Goal: Task Accomplishment & Management: Use online tool/utility

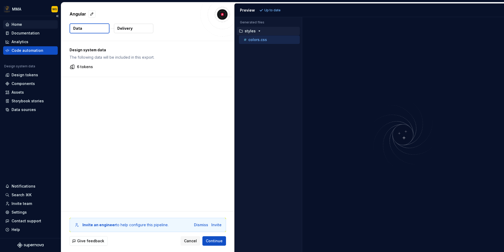
click at [11, 25] on div "Home" at bounding box center [30, 24] width 50 height 5
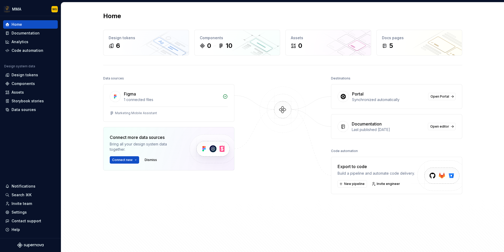
click at [244, 179] on div "Data sources Figma 1 connected files Marketing Mobile Assistant Connect more da…" at bounding box center [282, 161] width 359 height 172
click at [87, 80] on div "Home Design tokens 6 Components 0 10 Assets 0 Docs pages 5 Data sources Figma 1…" at bounding box center [282, 129] width 443 height 254
click at [149, 96] on div "Figma" at bounding box center [172, 94] width 96 height 6
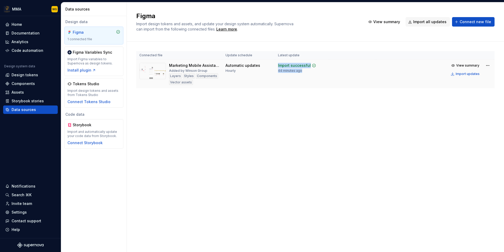
drag, startPoint x: 278, startPoint y: 65, endPoint x: 301, endPoint y: 73, distance: 24.6
click at [301, 73] on td "Import successful 44 minutes ago" at bounding box center [302, 74] width 55 height 29
click at [288, 90] on div "Connected file Update schedule Latest update Marketing Mobile Assistant Added b…" at bounding box center [315, 74] width 358 height 66
click at [32, 23] on div "Home" at bounding box center [30, 24] width 50 height 5
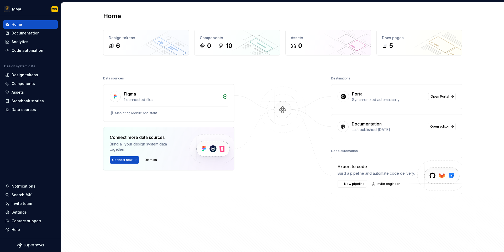
click at [343, 166] on div "Export to code" at bounding box center [376, 166] width 77 height 6
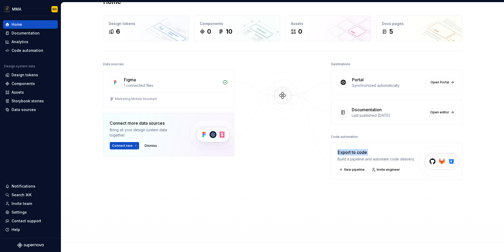
scroll to position [15, 0]
click at [349, 171] on button "New pipeline" at bounding box center [352, 168] width 29 height 7
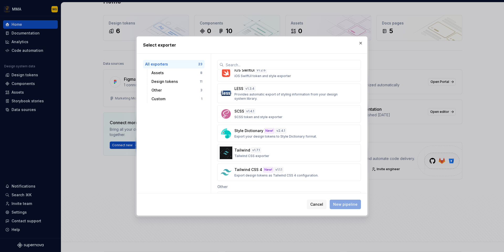
scroll to position [370, 0]
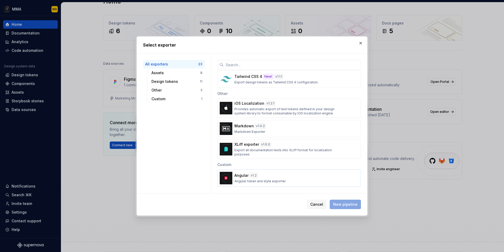
click at [275, 181] on p "Angular token and style exporter" at bounding box center [259, 181] width 51 height 4
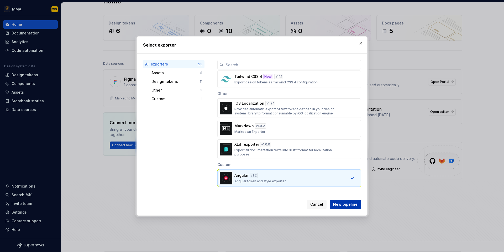
click at [348, 206] on span "New pipeline" at bounding box center [345, 203] width 24 height 5
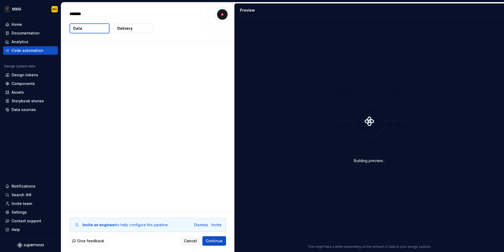
type textarea "*"
click at [375, 161] on div "Building preview..." at bounding box center [369, 160] width 31 height 5
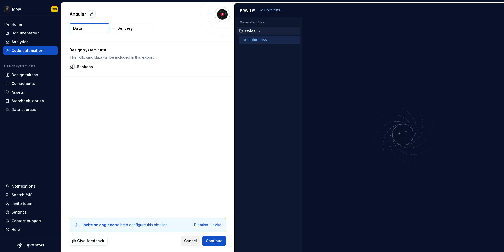
click at [193, 240] on span "Cancel" at bounding box center [190, 240] width 13 height 5
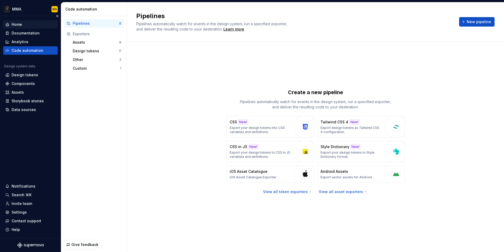
click at [45, 23] on div "Home" at bounding box center [30, 24] width 50 height 5
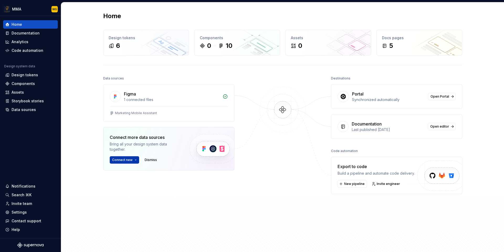
click at [131, 159] on span "Connect new" at bounding box center [122, 160] width 20 height 4
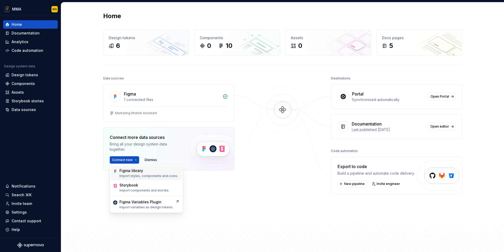
click at [142, 174] on p "Import styles, components and icons." at bounding box center [148, 176] width 59 height 4
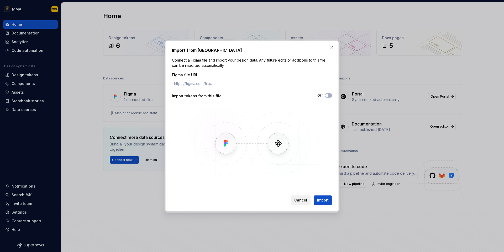
click at [304, 202] on span "Cancel" at bounding box center [300, 199] width 13 height 5
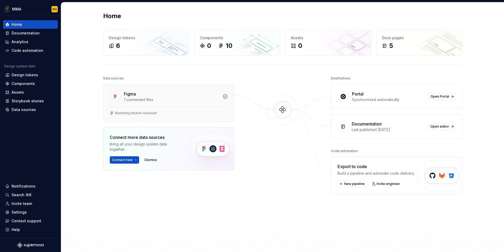
click at [208, 101] on div "1 connected files" at bounding box center [172, 99] width 96 height 5
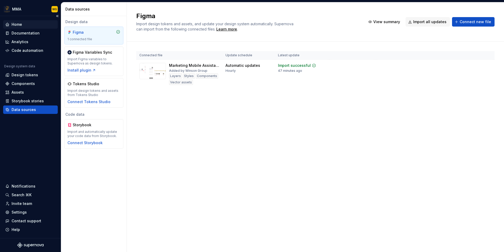
click at [38, 23] on div "Home" at bounding box center [30, 24] width 50 height 5
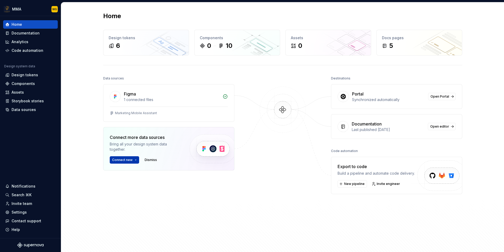
click at [128, 159] on span "Connect new" at bounding box center [122, 160] width 20 height 4
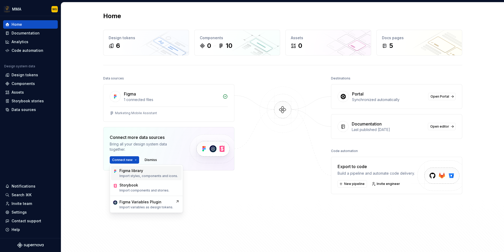
click at [142, 174] on p "Import styles, components and icons." at bounding box center [148, 176] width 59 height 4
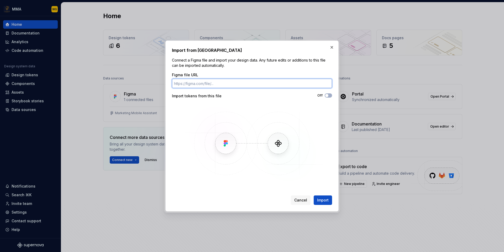
paste input "https://www.figma.com/design/20avaRLi0G7gQN2jeKkqA3/MMA%E6%BC%94%E7%A4%BA-%E5%B…"
type input "https://www.figma.com/design/20avaRLi0G7gQN2jeKkqA3/MMA%E6%BC%94%E7%A4%BA-%E5%B…"
click at [328, 96] on span "button" at bounding box center [326, 95] width 3 height 3
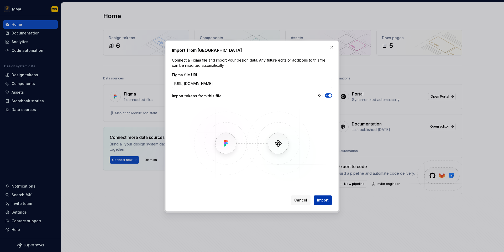
click at [326, 202] on button "Import" at bounding box center [323, 199] width 18 height 9
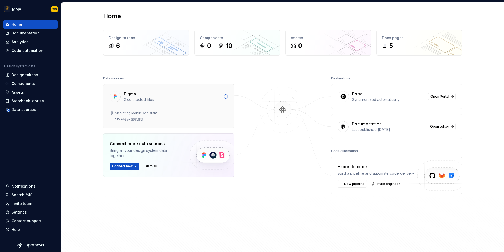
click at [131, 113] on div "Marketing Mobile Assistant" at bounding box center [136, 113] width 42 height 4
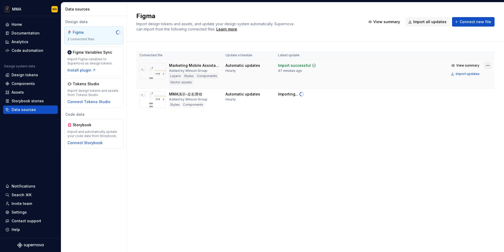
click at [488, 64] on html "MMA WG Home Documentation Analytics Code automation Design system data Design t…" at bounding box center [252, 126] width 504 height 252
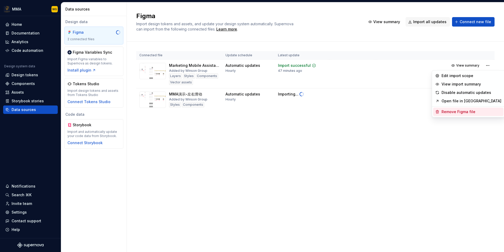
click at [465, 110] on div "Remove Figma file" at bounding box center [472, 111] width 60 height 5
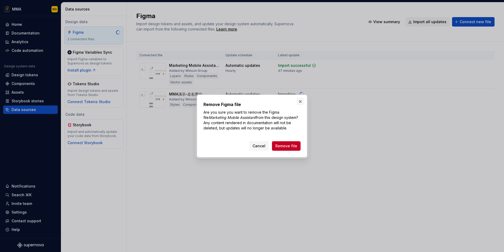
click at [301, 102] on button "button" at bounding box center [300, 101] width 7 height 7
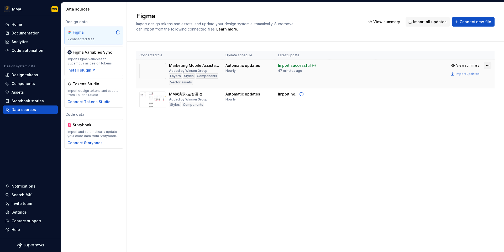
click at [488, 64] on html "MMA WG Home Documentation Analytics Code automation Design system data Design t…" at bounding box center [252, 126] width 504 height 252
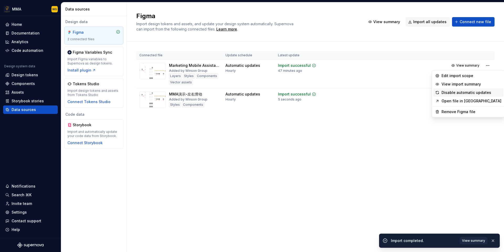
click at [479, 94] on div "Disable automatic updates" at bounding box center [472, 92] width 60 height 5
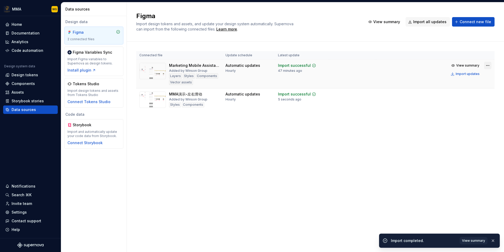
click at [488, 65] on html "MMA WG Home Documentation Analytics Code automation Design system data Design t…" at bounding box center [252, 126] width 504 height 252
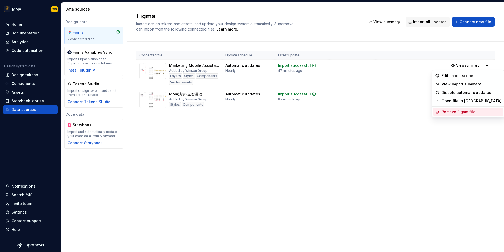
click at [476, 112] on div "Remove Figma file" at bounding box center [472, 111] width 60 height 5
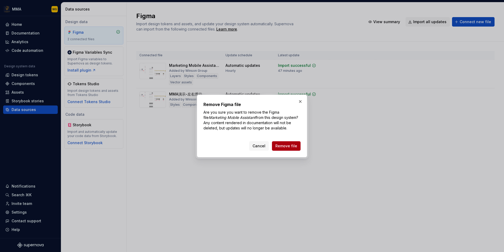
click at [294, 145] on span "Remove file" at bounding box center [286, 145] width 22 height 5
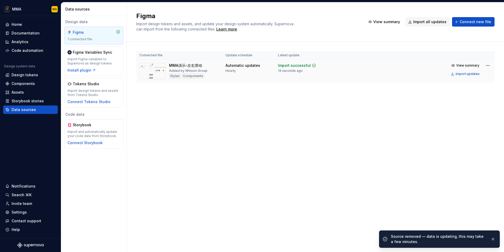
click at [368, 67] on td at bounding box center [352, 71] width 46 height 23
click at [461, 65] on span "View summary" at bounding box center [467, 65] width 23 height 4
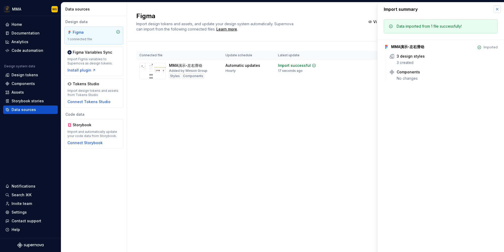
click at [496, 11] on button "button" at bounding box center [497, 9] width 7 height 7
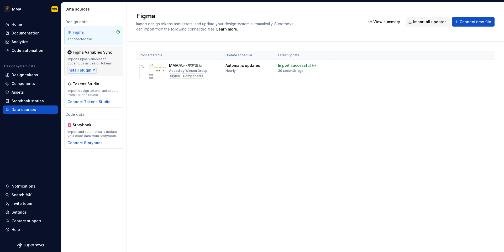
click at [85, 70] on div "Install plugin" at bounding box center [81, 69] width 29 height 5
click at [485, 66] on html "MMA WG Home Documentation Analytics Code automation Design system data Design t…" at bounding box center [252, 126] width 504 height 252
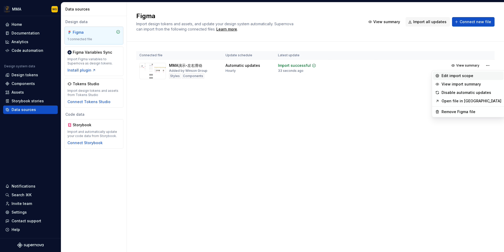
click at [476, 76] on div "Edit import scope" at bounding box center [472, 75] width 60 height 5
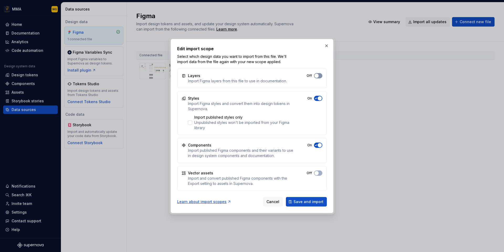
click at [316, 76] on span "button" at bounding box center [317, 76] width 4 height 4
click at [319, 174] on button "On" at bounding box center [318, 172] width 8 height 5
click at [312, 204] on button "Save and import" at bounding box center [306, 201] width 41 height 9
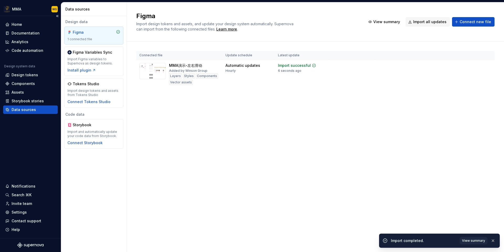
click at [38, 109] on div "Data sources" at bounding box center [30, 109] width 50 height 5
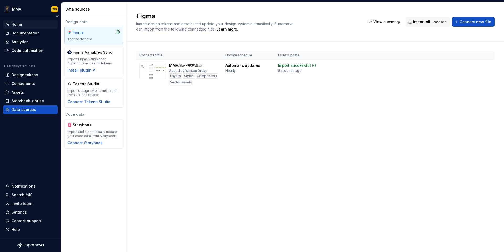
click at [39, 27] on div "Home" at bounding box center [30, 24] width 55 height 8
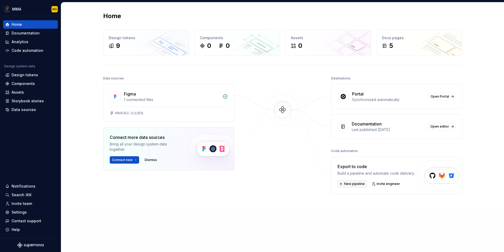
click at [354, 183] on span "New pipeline" at bounding box center [354, 183] width 20 height 4
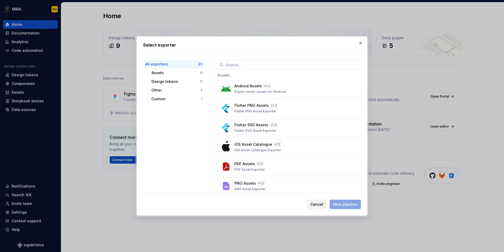
click at [323, 205] on span "Cancel" at bounding box center [316, 203] width 13 height 5
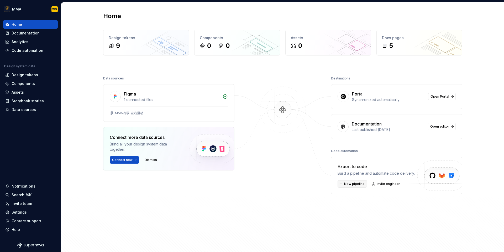
click at [354, 185] on span "New pipeline" at bounding box center [354, 183] width 20 height 4
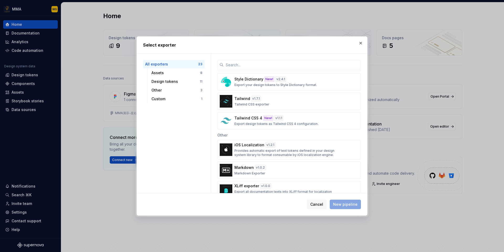
scroll to position [370, 0]
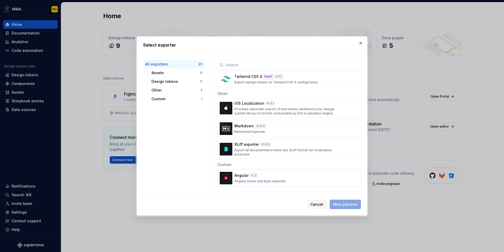
click at [294, 175] on div "Angular v 1.2 Angular token and style exporter" at bounding box center [287, 177] width 106 height 11
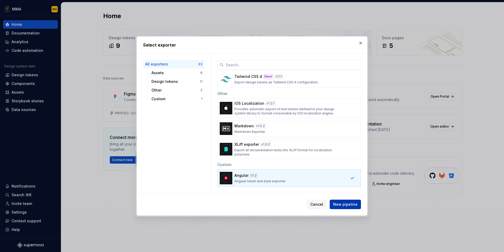
click at [349, 207] on button "New pipeline" at bounding box center [345, 203] width 31 height 9
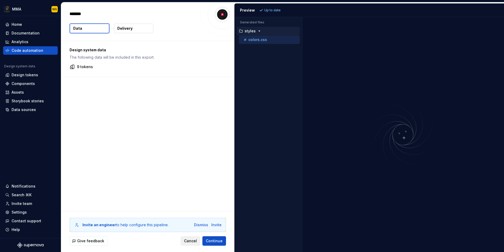
click at [191, 242] on span "Cancel" at bounding box center [190, 240] width 13 height 5
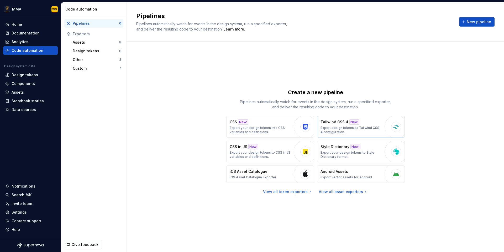
click at [393, 127] on img "button" at bounding box center [396, 127] width 8 height 8
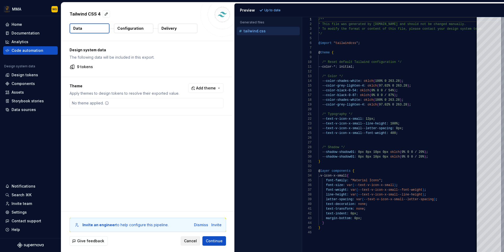
click at [196, 242] on span "Cancel" at bounding box center [190, 240] width 13 height 5
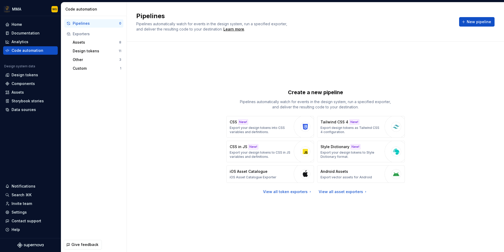
click at [210, 78] on div "Create a new pipeline Pipelines automatically watch for events in the design sy…" at bounding box center [315, 141] width 358 height 181
click at [39, 28] on div "Home" at bounding box center [30, 24] width 55 height 8
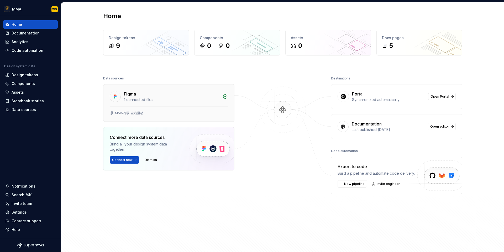
click at [192, 91] on div "Figma" at bounding box center [172, 94] width 96 height 6
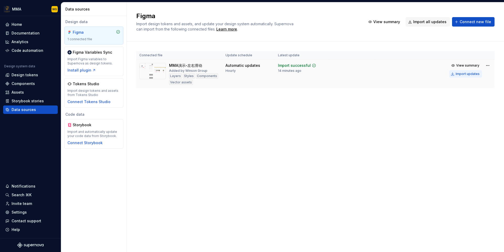
click at [470, 76] on button "Import updates" at bounding box center [465, 73] width 33 height 7
click at [465, 75] on div "Import updates" at bounding box center [468, 74] width 24 height 4
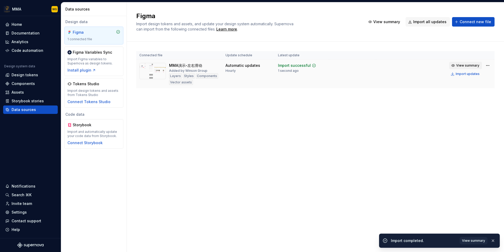
click at [468, 64] on span "View summary" at bounding box center [467, 65] width 23 height 4
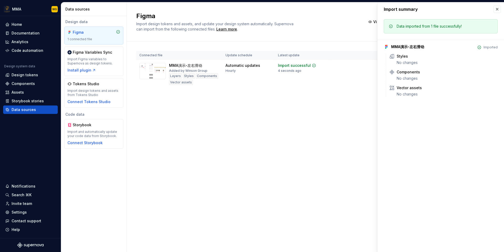
click at [342, 101] on div "Connected file Update schedule Latest update MMA演示-左右滑动 Added by Winson Group L…" at bounding box center [315, 74] width 358 height 66
click at [496, 8] on button "button" at bounding box center [497, 9] width 7 height 7
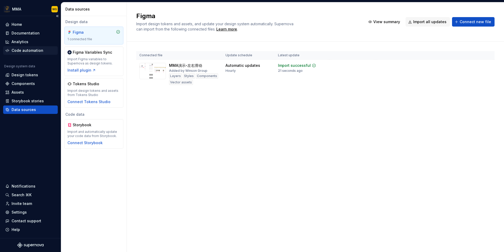
click at [49, 48] on div "Code automation" at bounding box center [30, 50] width 50 height 5
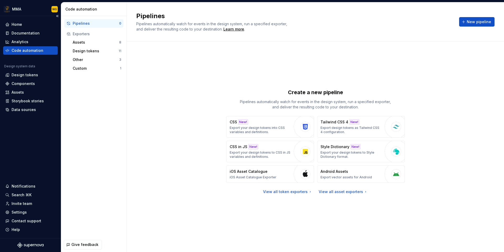
click at [43, 51] on div "Code automation" at bounding box center [30, 50] width 50 height 5
click at [298, 193] on div "View all token exporters" at bounding box center [287, 191] width 49 height 5
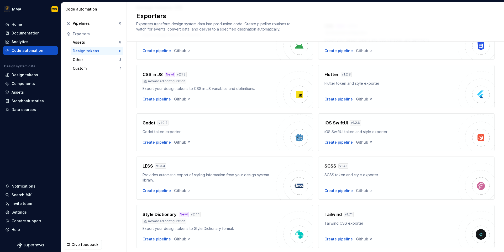
scroll to position [1, 0]
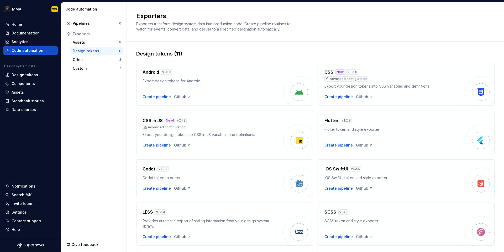
click at [238, 126] on div "Advanced configuration" at bounding box center [210, 126] width 134 height 5
click at [157, 147] on div "Create pipeline" at bounding box center [157, 144] width 28 height 5
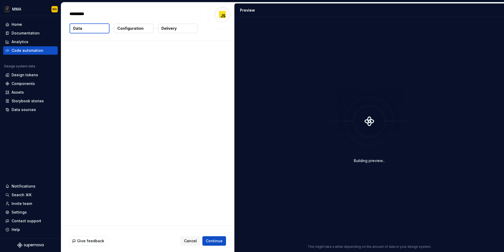
type textarea "*"
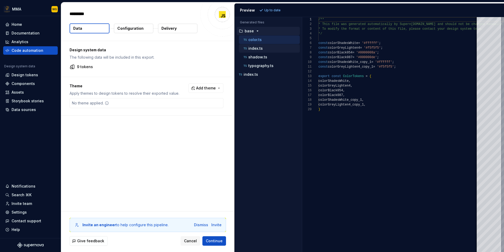
click at [278, 51] on div "index.ts" at bounding box center [269, 48] width 61 height 8
click at [273, 61] on div "typography.ts" at bounding box center [269, 65] width 61 height 8
click at [270, 70] on div "index.ts" at bounding box center [268, 74] width 63 height 8
click at [262, 74] on div "index.ts" at bounding box center [269, 74] width 62 height 5
type textarea "**********"
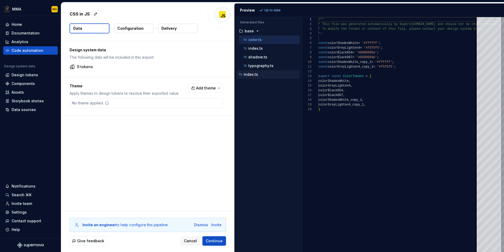
scroll to position [24, 0]
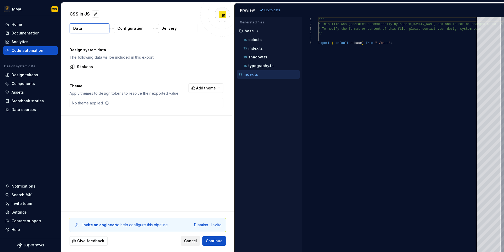
click at [196, 242] on span "Cancel" at bounding box center [190, 240] width 13 height 5
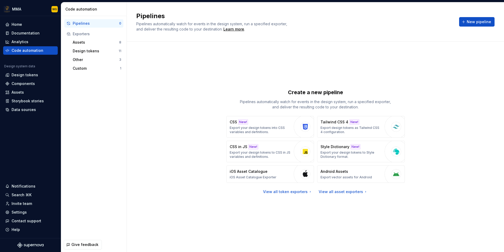
click at [104, 33] on div "Exporters" at bounding box center [97, 33] width 49 height 5
click at [99, 42] on div "Assets" at bounding box center [96, 42] width 46 height 5
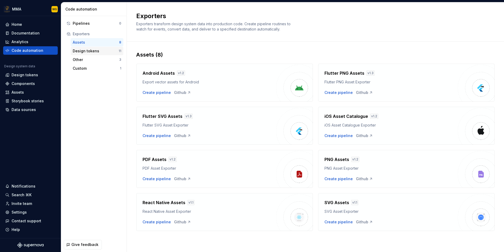
click at [98, 49] on div "Design tokens" at bounding box center [96, 50] width 46 height 5
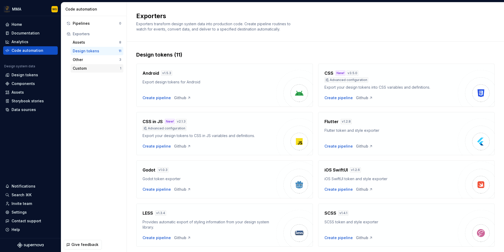
click at [100, 66] on div "Custom" at bounding box center [96, 68] width 47 height 5
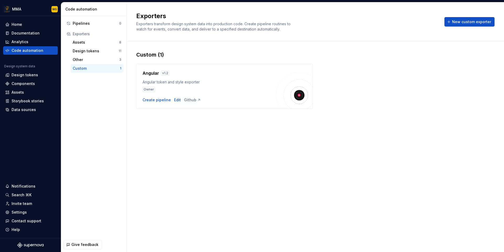
click at [288, 85] on img at bounding box center [294, 90] width 37 height 37
click at [157, 102] on div "Create pipeline" at bounding box center [157, 99] width 28 height 5
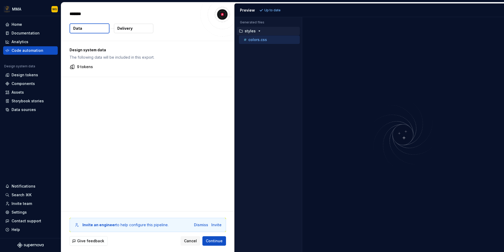
click at [258, 33] on icon "button" at bounding box center [259, 31] width 4 height 4
click at [263, 42] on div "colors.css" at bounding box center [271, 39] width 57 height 5
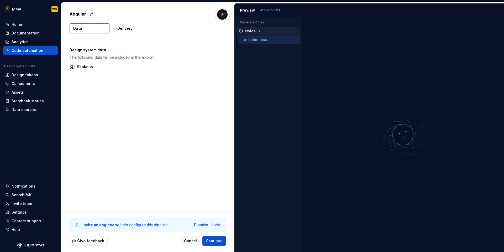
click at [259, 31] on icon "button" at bounding box center [259, 31] width 4 height 4
click at [273, 10] on p "Up to date" at bounding box center [272, 10] width 16 height 4
click at [194, 245] on div "Invite an engineer to help configure this pipeline. Dismiss Invite Give feedbac…" at bounding box center [147, 231] width 173 height 40
click at [193, 239] on span "Cancel" at bounding box center [190, 240] width 13 height 5
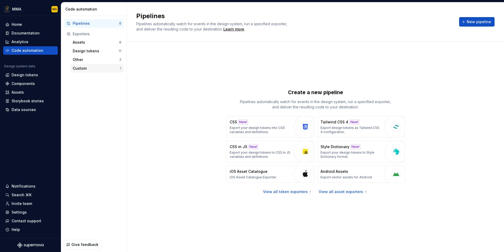
click at [102, 67] on div "Custom" at bounding box center [96, 68] width 47 height 5
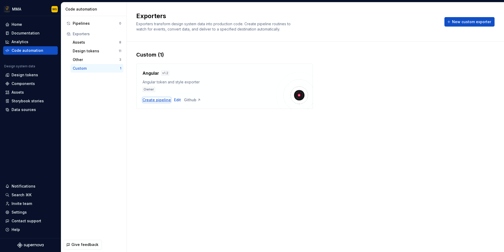
click at [160, 100] on div "Create pipeline" at bounding box center [157, 99] width 28 height 5
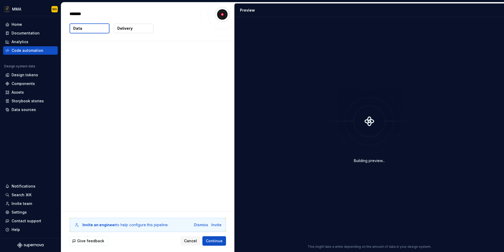
type textarea "*"
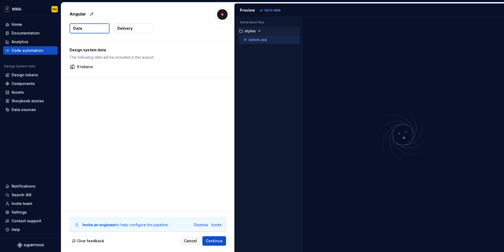
click at [137, 28] on button "Delivery" at bounding box center [133, 28] width 39 height 9
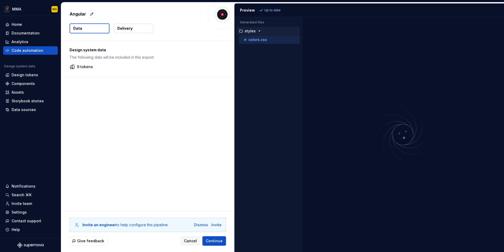
click at [137, 28] on button "Delivery" at bounding box center [133, 28] width 39 height 9
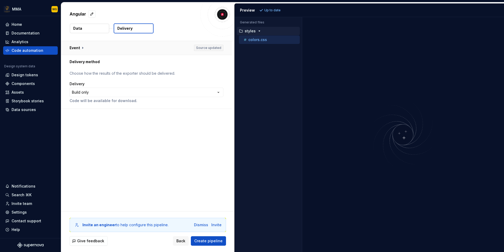
click at [113, 48] on button "button" at bounding box center [146, 48] width 171 height 14
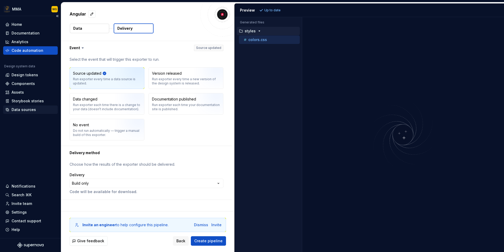
click at [23, 107] on div "Data sources" at bounding box center [24, 109] width 24 height 5
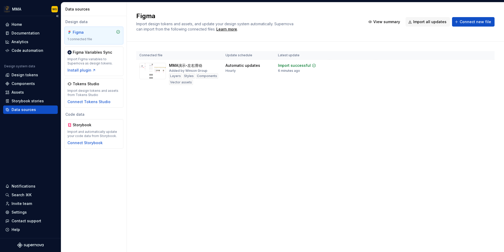
click at [23, 107] on div "Data sources" at bounding box center [24, 109] width 24 height 5
click at [42, 43] on div "Analytics" at bounding box center [30, 41] width 50 height 5
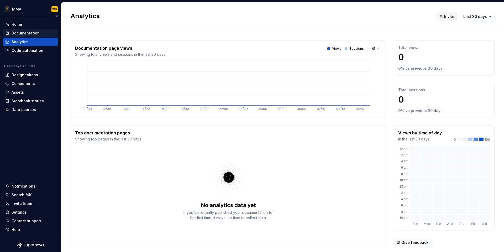
click at [48, 30] on div "Documentation" at bounding box center [30, 32] width 50 height 5
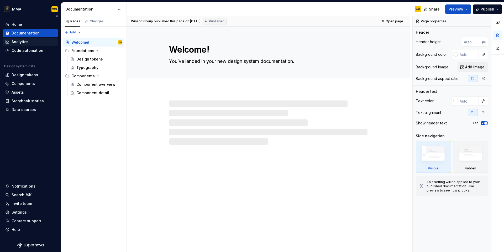
click at [40, 41] on div "Analytics" at bounding box center [30, 41] width 50 height 5
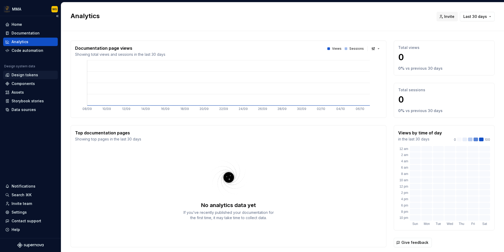
click at [35, 75] on div "Design tokens" at bounding box center [25, 74] width 27 height 5
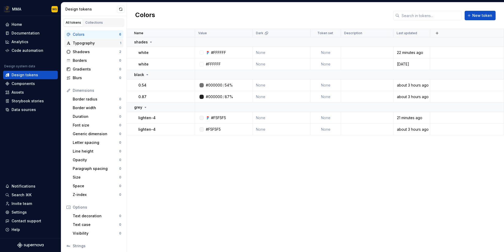
click at [100, 43] on div "Typography" at bounding box center [96, 42] width 47 height 5
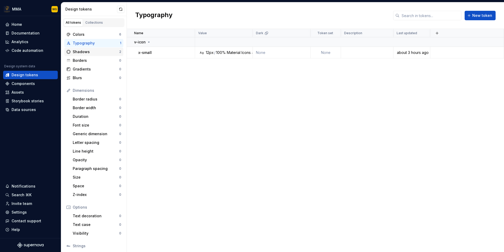
click at [93, 54] on div "Shadows" at bounding box center [96, 51] width 46 height 5
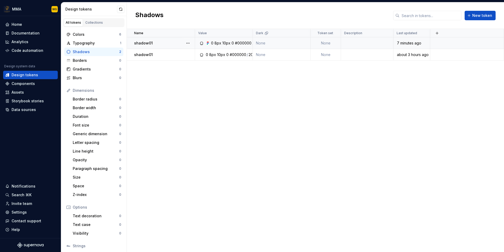
click at [229, 43] on div "10px" at bounding box center [226, 42] width 8 height 5
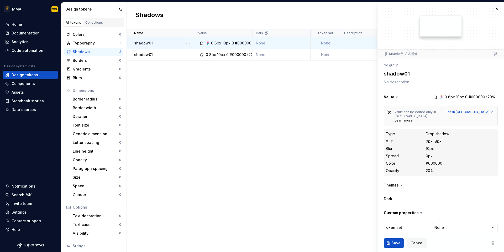
type textarea "*"
click at [29, 109] on div "Data sources" at bounding box center [24, 109] width 24 height 5
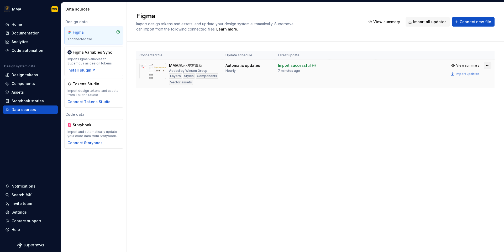
click at [487, 65] on html "MMA WG Home Documentation Analytics Code automation Design system data Design t…" at bounding box center [252, 126] width 504 height 252
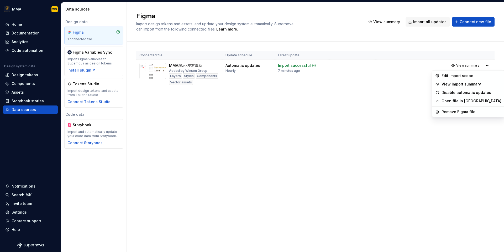
click at [171, 101] on html "MMA WG Home Documentation Analytics Code automation Design system data Design t…" at bounding box center [252, 126] width 504 height 252
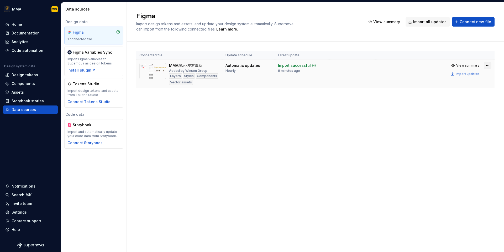
click at [489, 65] on html "MMA WG Home Documentation Analytics Code automation Design system data Design t…" at bounding box center [252, 126] width 504 height 252
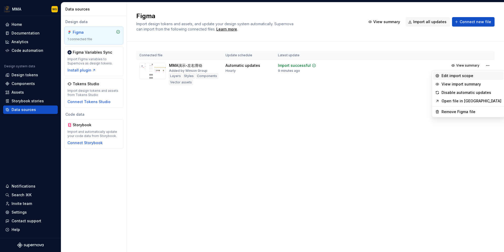
click at [476, 76] on div "Edit import scope" at bounding box center [472, 75] width 60 height 5
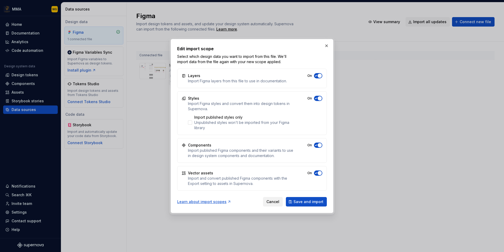
click at [274, 200] on span "Cancel" at bounding box center [272, 201] width 13 height 5
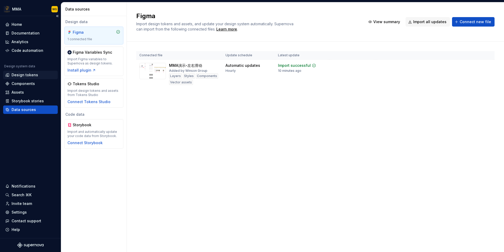
click at [41, 75] on div "Design tokens" at bounding box center [30, 74] width 50 height 5
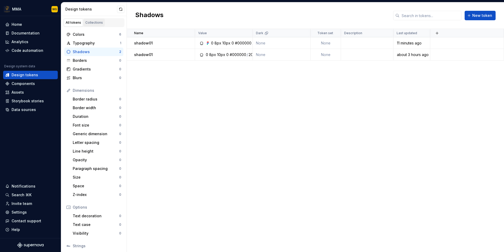
click at [95, 23] on div "Collections" at bounding box center [94, 22] width 18 height 4
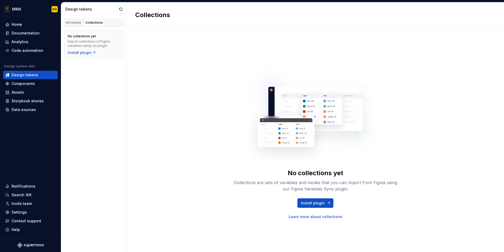
click at [85, 56] on div "No collections yet Import collections of Figma variables using our plugin. Inst…" at bounding box center [93, 44] width 59 height 28
click at [87, 53] on div "Install plugin" at bounding box center [82, 52] width 29 height 5
click at [73, 22] on div "All tokens" at bounding box center [73, 22] width 15 height 4
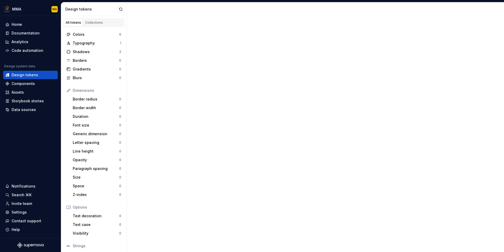
click at [73, 22] on div "All tokens" at bounding box center [73, 22] width 15 height 4
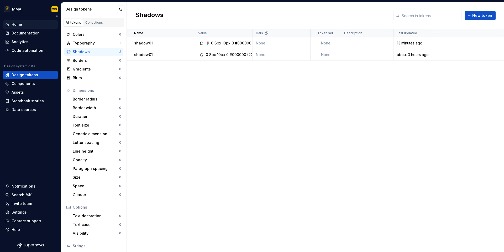
click at [30, 24] on div "Home" at bounding box center [30, 24] width 50 height 5
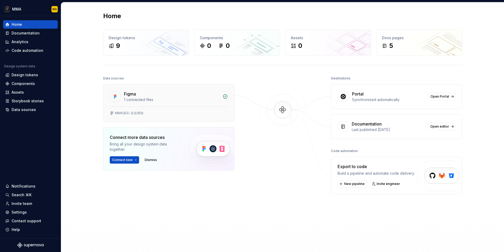
click at [186, 88] on div "Figma 1 connected files" at bounding box center [168, 95] width 131 height 22
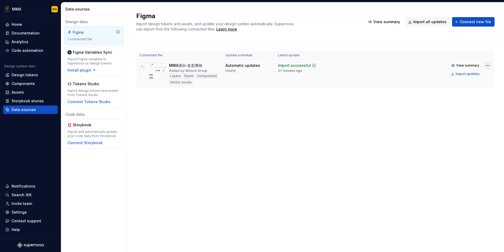
click at [486, 64] on html "MMA WG Home Documentation Analytics Code automation Design system data Design t…" at bounding box center [252, 126] width 504 height 252
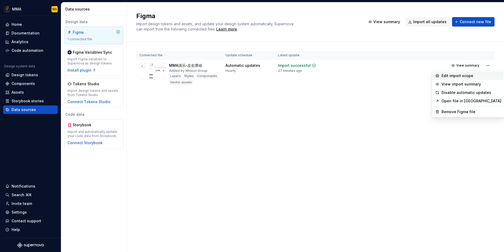
click at [478, 77] on div "Edit import scope" at bounding box center [472, 75] width 60 height 5
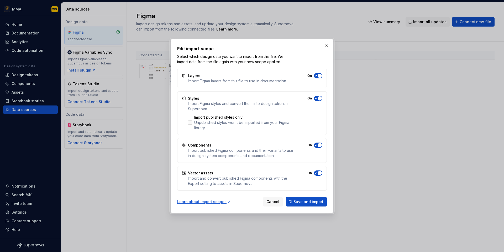
click at [191, 122] on div at bounding box center [190, 122] width 4 height 4
click at [311, 201] on span "Save and import" at bounding box center [309, 201] width 30 height 5
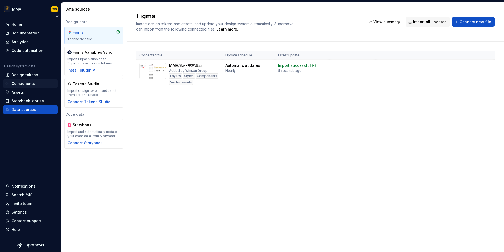
click at [35, 83] on div "Components" at bounding box center [30, 83] width 50 height 5
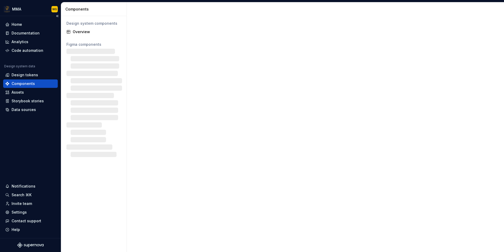
click at [35, 83] on div "Components" at bounding box center [30, 83] width 50 height 5
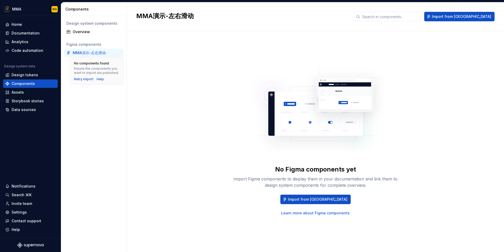
click at [79, 51] on div "MMA演示-左右滑动" at bounding box center [89, 52] width 33 height 5
click at [306, 197] on span "Import from [GEOGRAPHIC_DATA]" at bounding box center [317, 198] width 59 height 5
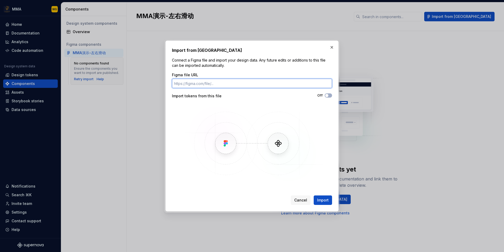
paste input "[URL][DOMAIN_NAME]"
type input "[URL][DOMAIN_NAME]"
click at [322, 198] on span "Import" at bounding box center [323, 199] width 12 height 5
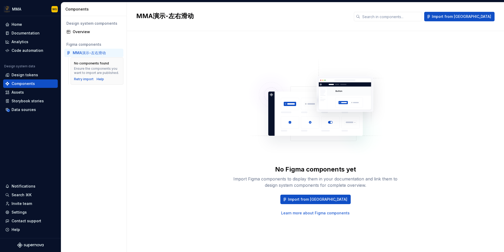
click at [99, 69] on div "Ensure the components you want to import are published." at bounding box center [97, 70] width 46 height 8
click at [41, 76] on div "Design tokens" at bounding box center [30, 74] width 50 height 5
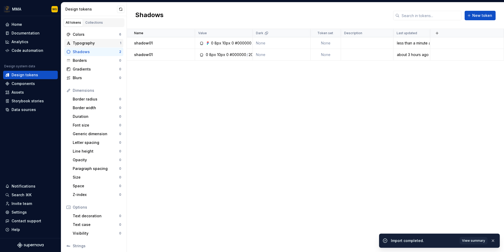
click at [98, 45] on div "Typography" at bounding box center [96, 42] width 47 height 5
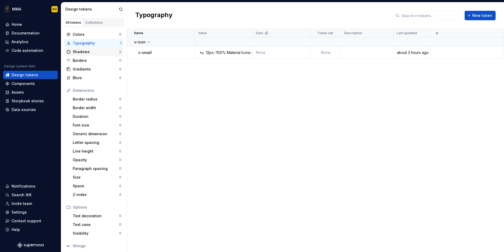
click at [83, 52] on div "Shadows" at bounding box center [96, 51] width 46 height 5
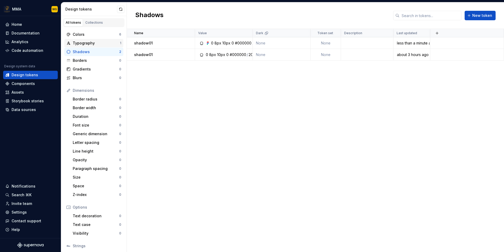
click at [91, 43] on div "Typography" at bounding box center [96, 42] width 47 height 5
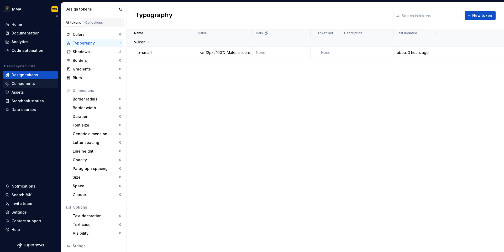
click at [30, 81] on div "Components" at bounding box center [23, 83] width 23 height 5
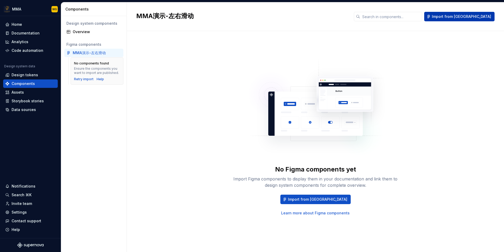
click at [460, 19] on span "Import from [GEOGRAPHIC_DATA]" at bounding box center [461, 16] width 59 height 5
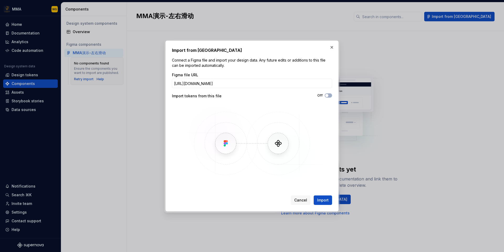
scroll to position [0, 195]
type input "[URL][DOMAIN_NAME]"
click at [328, 95] on icon "button" at bounding box center [327, 95] width 4 height 3
click at [321, 201] on span "Import" at bounding box center [323, 199] width 12 height 5
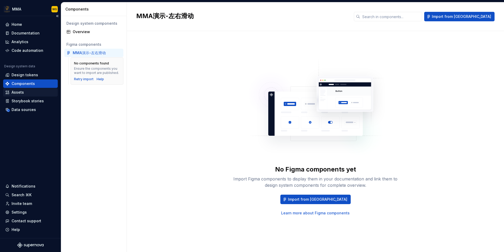
click at [29, 92] on div "Assets" at bounding box center [30, 92] width 50 height 5
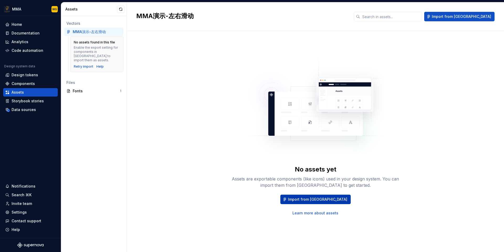
click at [321, 201] on span "Import from [GEOGRAPHIC_DATA]" at bounding box center [317, 198] width 59 height 5
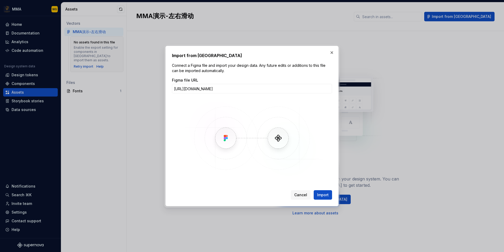
scroll to position [0, 195]
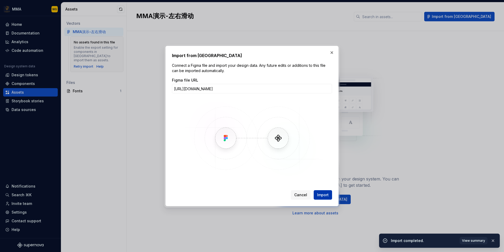
type input "[URL][DOMAIN_NAME]"
click at [324, 195] on span "Import" at bounding box center [323, 194] width 12 height 5
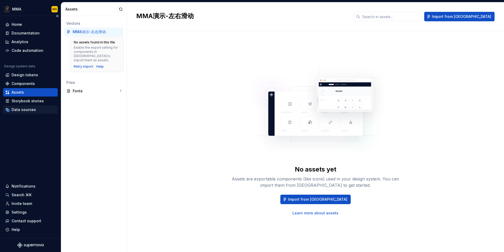
click at [30, 109] on div "Data sources" at bounding box center [24, 109] width 24 height 5
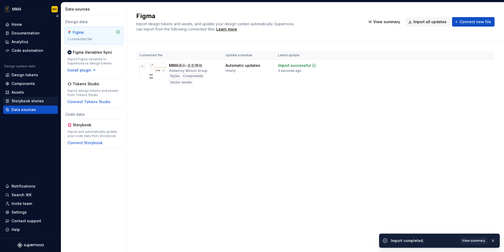
click at [34, 103] on div "Storybook stories" at bounding box center [28, 100] width 32 height 5
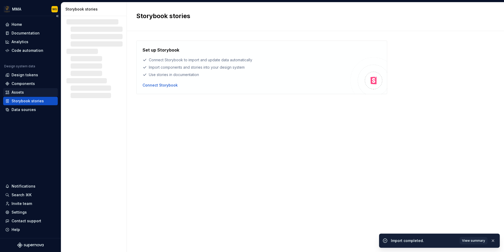
click at [41, 92] on div "Assets" at bounding box center [30, 92] width 50 height 5
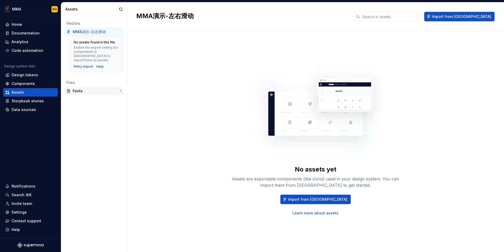
click at [76, 88] on div "Fonts" at bounding box center [96, 90] width 47 height 5
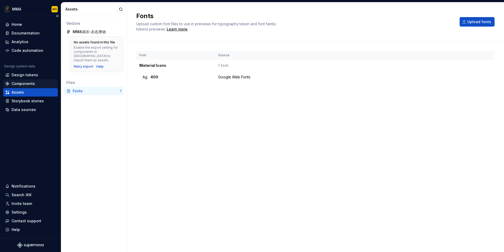
click at [30, 81] on div "Components" at bounding box center [23, 83] width 23 height 5
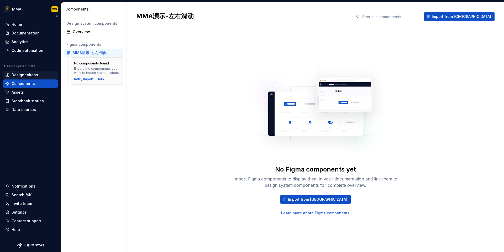
click at [34, 74] on div "Design tokens" at bounding box center [25, 74] width 27 height 5
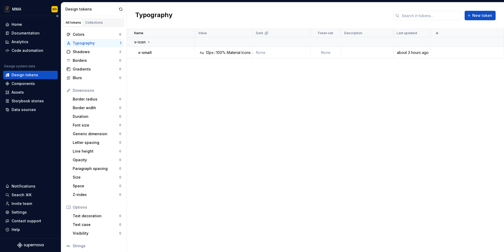
click at [36, 76] on div "Design tokens" at bounding box center [25, 74] width 27 height 5
click at [96, 22] on div "Collections" at bounding box center [94, 22] width 18 height 4
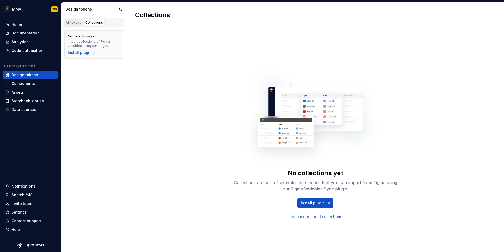
click at [76, 23] on div "All tokens" at bounding box center [73, 22] width 15 height 4
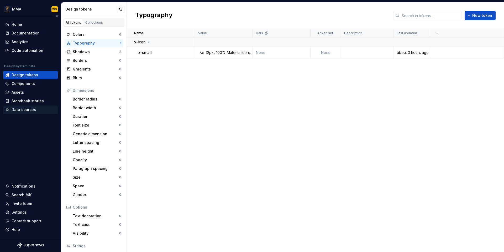
click at [42, 112] on div "Data sources" at bounding box center [30, 109] width 50 height 5
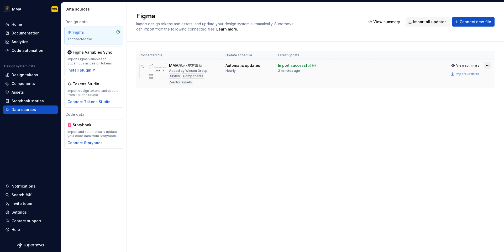
click at [487, 65] on html "MMA WG Home Documentation Analytics Code automation Design system data Design t…" at bounding box center [252, 126] width 504 height 252
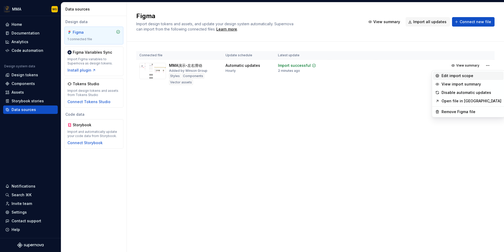
click at [475, 77] on div "Edit import scope" at bounding box center [472, 75] width 60 height 5
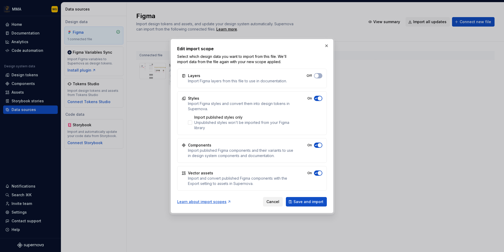
click at [275, 200] on span "Cancel" at bounding box center [272, 201] width 13 height 5
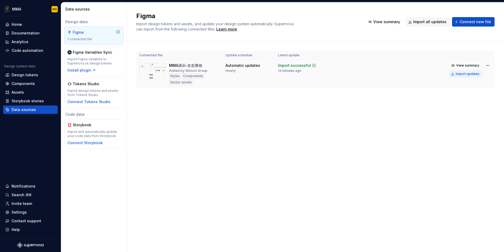
click at [469, 74] on div "Import updates" at bounding box center [468, 74] width 24 height 4
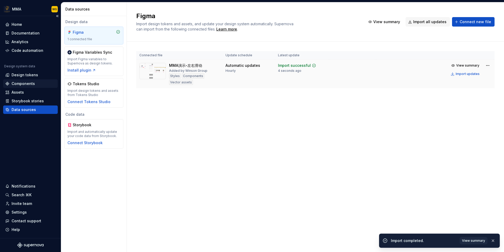
click at [35, 82] on div "Components" at bounding box center [30, 83] width 50 height 5
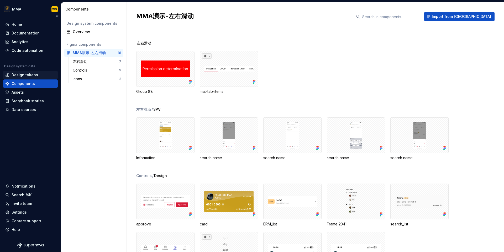
click at [32, 76] on div "Design tokens" at bounding box center [25, 74] width 27 height 5
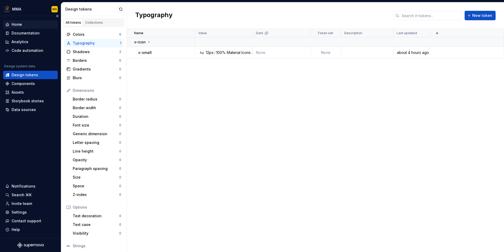
click at [36, 27] on div "Home" at bounding box center [30, 24] width 50 height 5
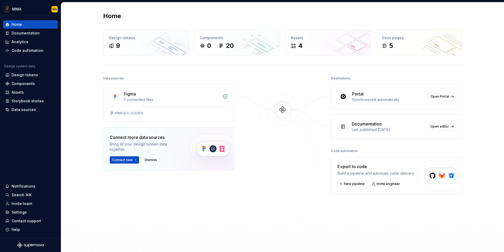
click at [343, 167] on div "Export to code" at bounding box center [376, 166] width 77 height 6
click at [358, 167] on div "Export to code" at bounding box center [376, 166] width 77 height 6
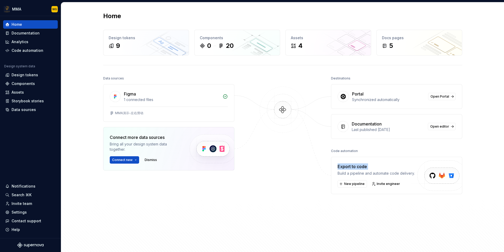
click at [349, 208] on div "Destinations Portal Synchronized automatically Open Portal Documentation Last p…" at bounding box center [396, 150] width 131 height 151
click at [29, 49] on div "Code automation" at bounding box center [28, 50] width 32 height 5
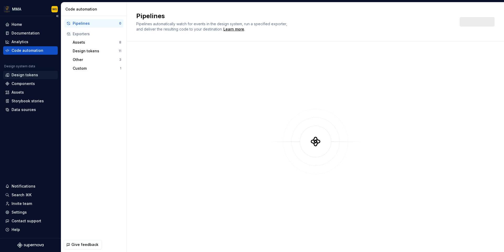
click at [25, 77] on div "Design tokens" at bounding box center [25, 74] width 27 height 5
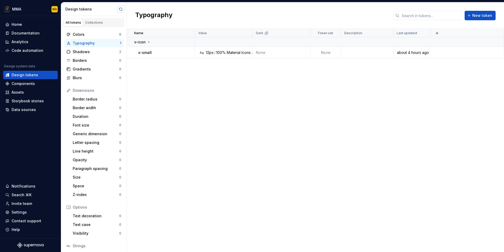
click at [119, 9] on button "button" at bounding box center [120, 9] width 7 height 7
click at [19, 23] on div "Home" at bounding box center [17, 24] width 11 height 5
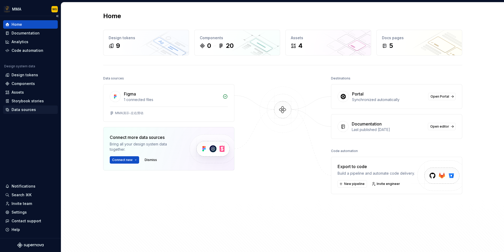
click at [30, 109] on div "Data sources" at bounding box center [24, 109] width 24 height 5
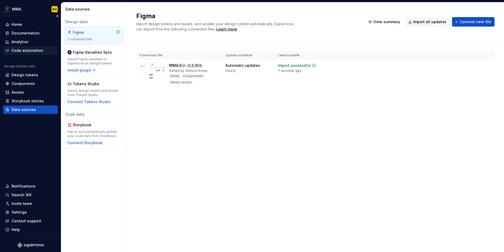
click at [37, 50] on div "Code automation" at bounding box center [28, 50] width 32 height 5
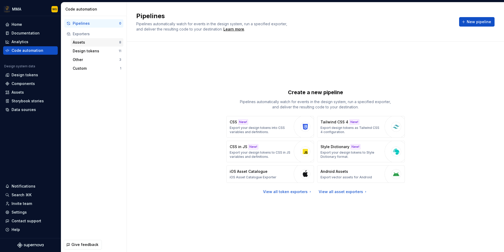
click at [97, 41] on div "Assets" at bounding box center [96, 42] width 46 height 5
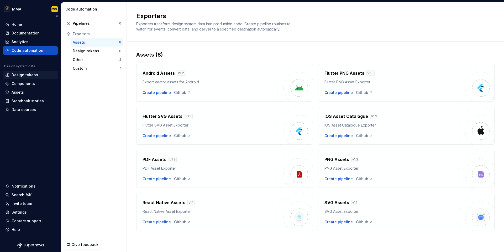
click at [39, 75] on div "Design tokens" at bounding box center [30, 74] width 50 height 5
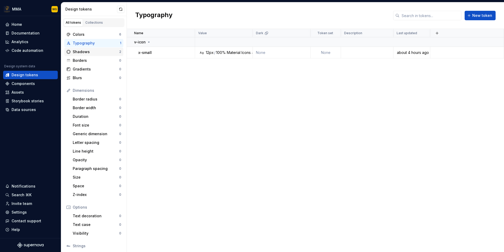
click at [98, 49] on div "Shadows" at bounding box center [96, 51] width 46 height 5
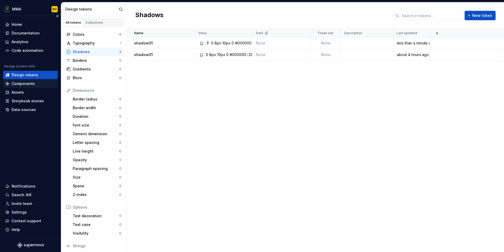
click at [40, 84] on div "Components" at bounding box center [30, 83] width 50 height 5
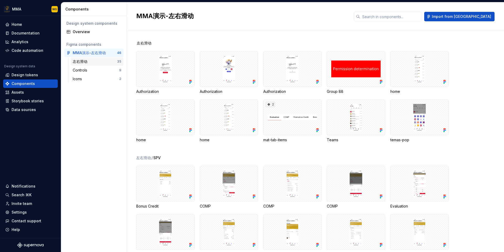
click at [110, 62] on div "左右滑动" at bounding box center [95, 61] width 44 height 5
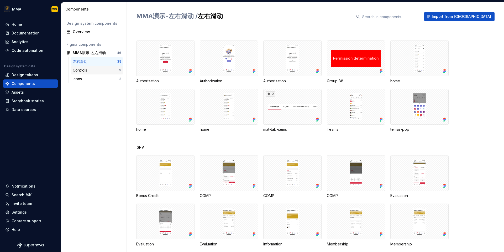
click at [103, 72] on div "Controls" at bounding box center [96, 69] width 46 height 5
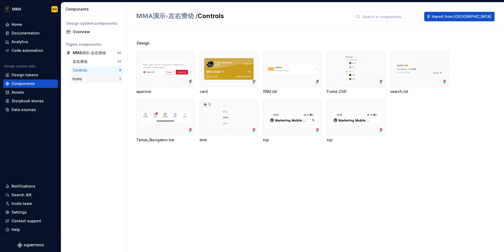
click at [98, 79] on div "Icons" at bounding box center [96, 78] width 46 height 5
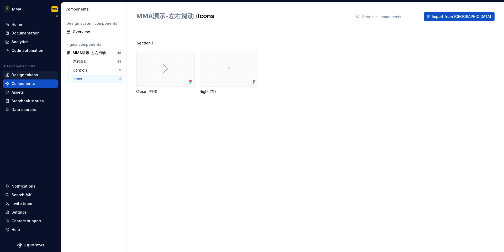
click at [41, 75] on div "Design tokens" at bounding box center [30, 74] width 50 height 5
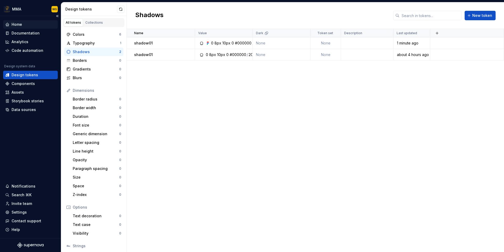
click at [26, 25] on div "Home" at bounding box center [30, 24] width 50 height 5
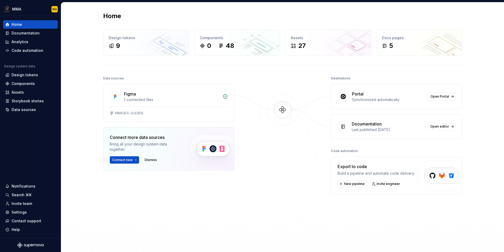
click at [356, 179] on div "Export to code Build a pipeline and automate code delivery. New pipeline Invite…" at bounding box center [376, 175] width 77 height 24
click at [349, 185] on span "New pipeline" at bounding box center [354, 183] width 20 height 4
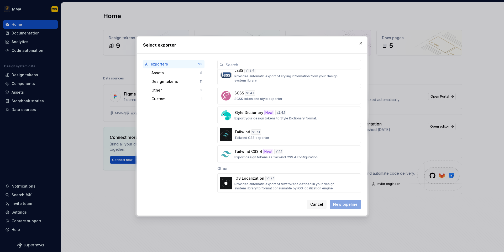
scroll to position [370, 0]
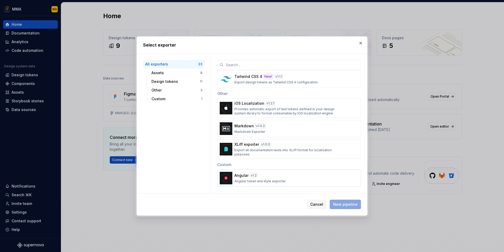
click at [263, 175] on div "Angular v 1.2 Angular token and style exporter" at bounding box center [287, 177] width 106 height 11
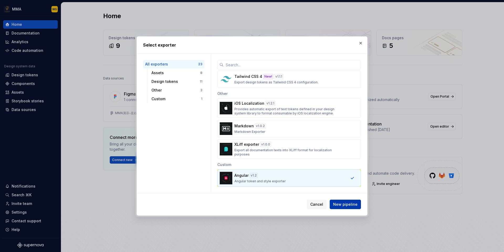
click at [348, 205] on span "New pipeline" at bounding box center [345, 203] width 24 height 5
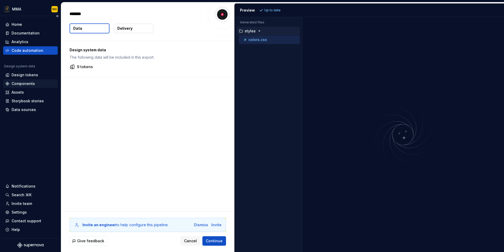
click at [34, 82] on div "Components" at bounding box center [23, 83] width 23 height 5
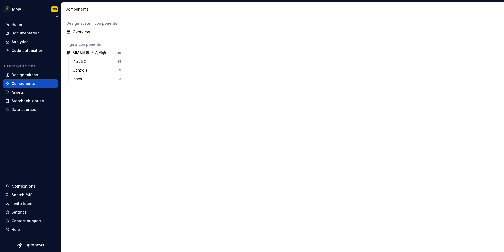
click at [34, 82] on div "Components" at bounding box center [23, 83] width 23 height 5
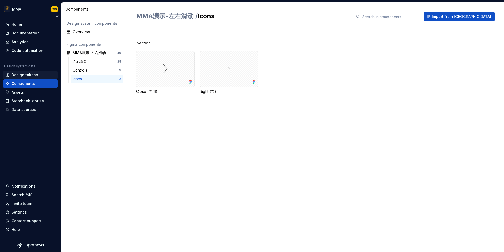
click at [41, 75] on div "Design tokens" at bounding box center [30, 74] width 50 height 5
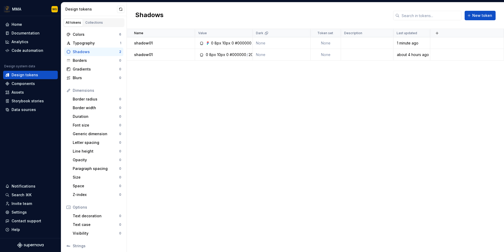
click at [213, 102] on div "Name Value Dark Token set Description Last updated shadow01 0 8px 10px 0 #00000…" at bounding box center [315, 140] width 377 height 223
click at [36, 82] on div "Components" at bounding box center [30, 83] width 50 height 5
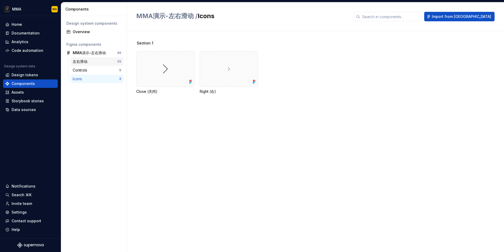
click at [95, 63] on div "左右滑动" at bounding box center [95, 61] width 44 height 5
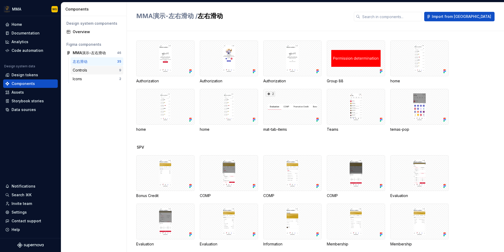
click at [94, 72] on div "Controls" at bounding box center [96, 69] width 46 height 5
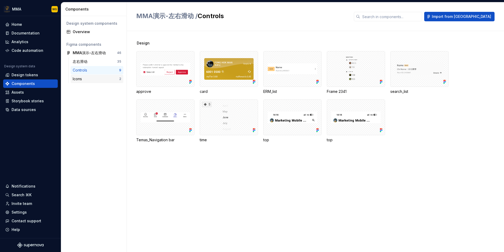
click at [94, 82] on div "Icons 2" at bounding box center [97, 79] width 53 height 8
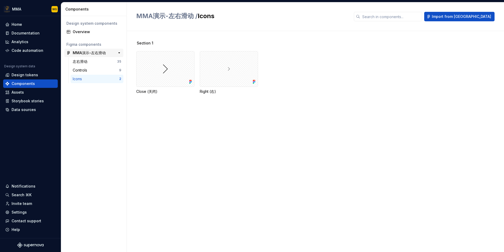
click at [104, 53] on div "MMA演示-左右滑动" at bounding box center [89, 52] width 33 height 5
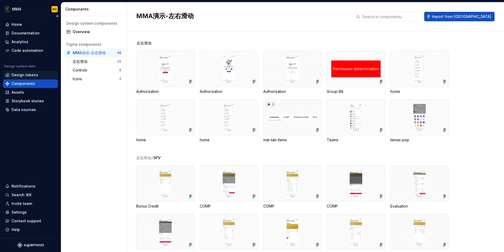
click at [34, 76] on div "Design tokens" at bounding box center [25, 74] width 27 height 5
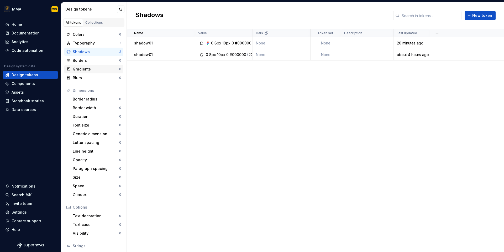
click at [103, 65] on div "Gradients 0" at bounding box center [93, 69] width 59 height 8
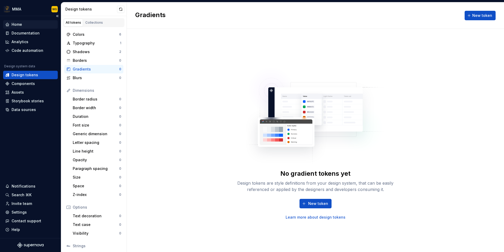
click at [41, 22] on div "Home" at bounding box center [30, 24] width 50 height 5
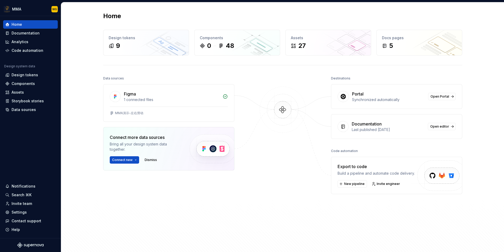
click at [359, 167] on div "Export to code" at bounding box center [376, 166] width 77 height 6
click at [341, 237] on div "Data sources Figma 1 connected files MMA演示-左右滑动 Connect more data sources Bring…" at bounding box center [282, 161] width 359 height 172
click at [38, 77] on div "Design tokens" at bounding box center [30, 74] width 50 height 5
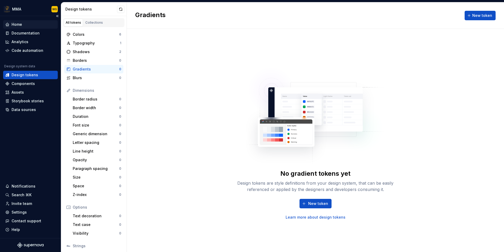
click at [23, 22] on div "Home" at bounding box center [30, 24] width 50 height 5
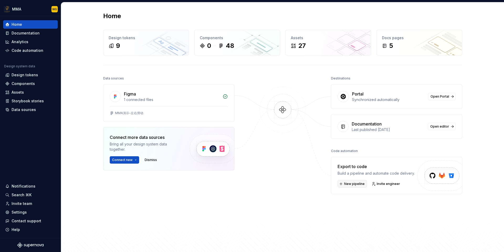
click at [351, 184] on span "New pipeline" at bounding box center [354, 183] width 20 height 4
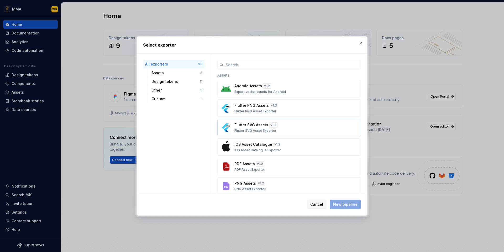
scroll to position [370, 0]
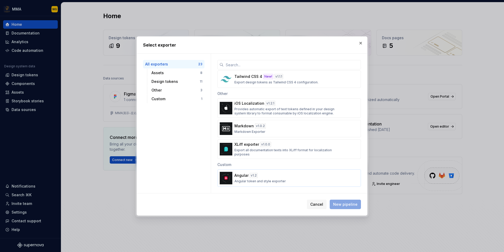
click at [262, 176] on div "Angular v 1.2 Angular token and style exporter" at bounding box center [287, 177] width 106 height 11
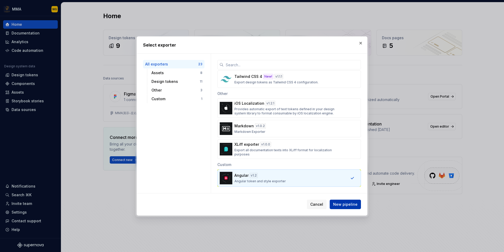
click at [349, 205] on span "New pipeline" at bounding box center [345, 203] width 24 height 5
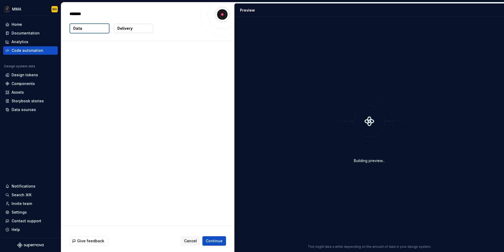
type textarea "*"
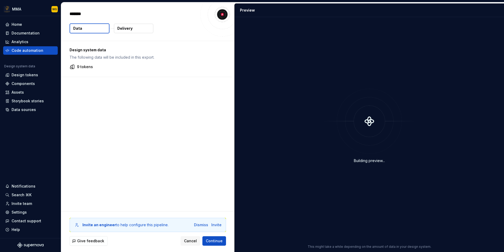
click at [373, 161] on div "Building preview..." at bounding box center [369, 160] width 31 height 5
click at [357, 192] on div "Building preview..." at bounding box center [369, 125] width 263 height 211
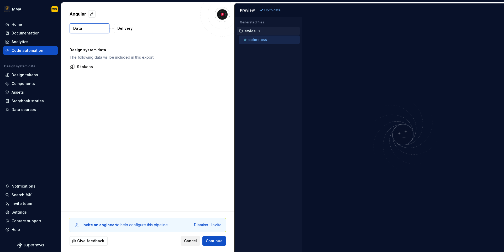
click at [190, 240] on span "Cancel" at bounding box center [190, 240] width 13 height 5
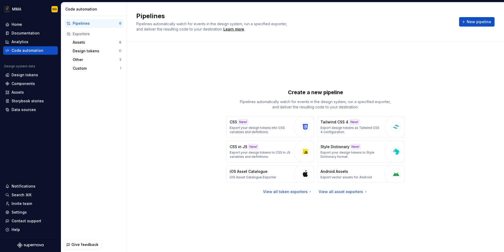
click at [177, 181] on div "Create a new pipeline Pipelines automatically watch for events in the design sy…" at bounding box center [315, 141] width 358 height 181
click at [19, 24] on div "Home" at bounding box center [17, 24] width 11 height 5
